Goal: Task Accomplishment & Management: Use online tool/utility

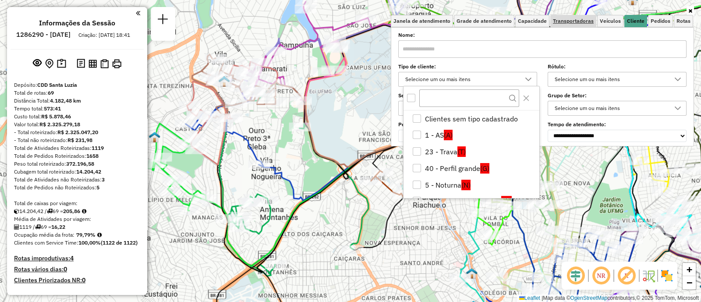
scroll to position [54, 0]
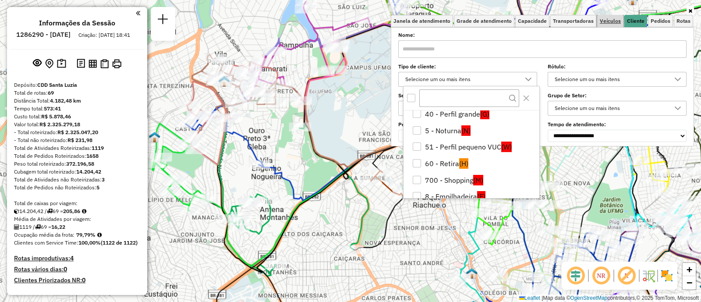
click at [618, 21] on span "Veículos" at bounding box center [610, 20] width 21 height 5
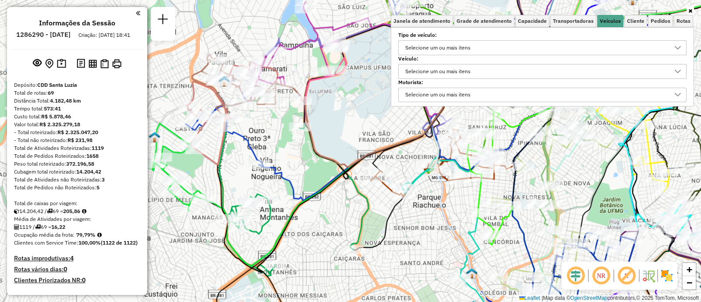
drag, startPoint x: 444, startPoint y: 69, endPoint x: 447, endPoint y: 75, distance: 6.9
click at [443, 69] on div "Selecione um ou mais itens" at bounding box center [437, 71] width 71 height 14
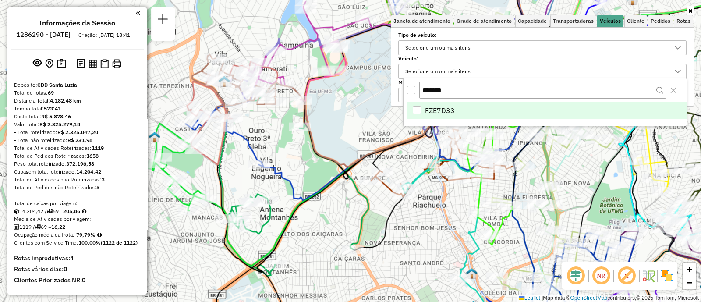
type input "*******"
click at [443, 110] on span "FZE7D33" at bounding box center [440, 110] width 30 height 11
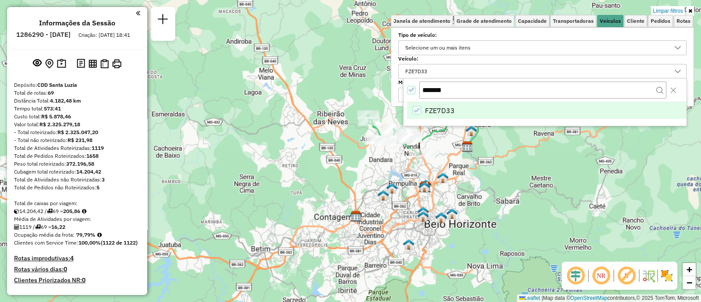
drag, startPoint x: 451, startPoint y: 155, endPoint x: 449, endPoint y: 213, distance: 57.4
click at [453, 215] on div "Limpar filtros Janela de atendimento Grade de atendimento Capacidade Transporta…" at bounding box center [350, 151] width 701 height 302
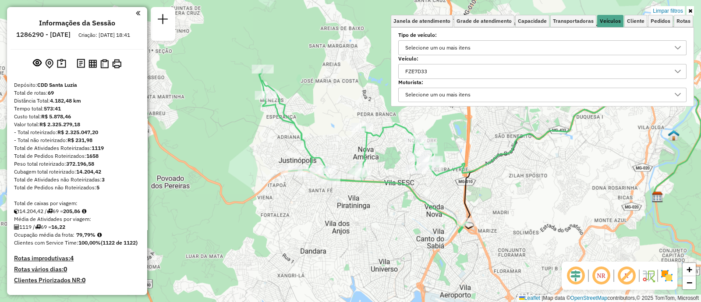
drag, startPoint x: 447, startPoint y: 175, endPoint x: 419, endPoint y: 220, distance: 53.0
click at [419, 220] on div "Limpar filtros Janela de atendimento Grade de atendimento Capacidade Transporta…" at bounding box center [350, 151] width 701 height 302
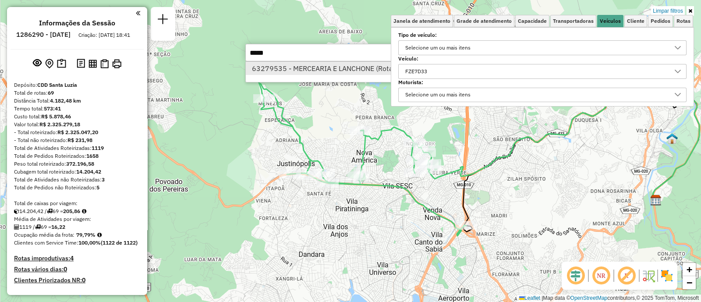
type input "*****"
click at [296, 66] on li "63279535 - MERCEARIA E LANCHONE (Rota: 29 - Sequência: 17)" at bounding box center [377, 68] width 262 height 13
select select "**********"
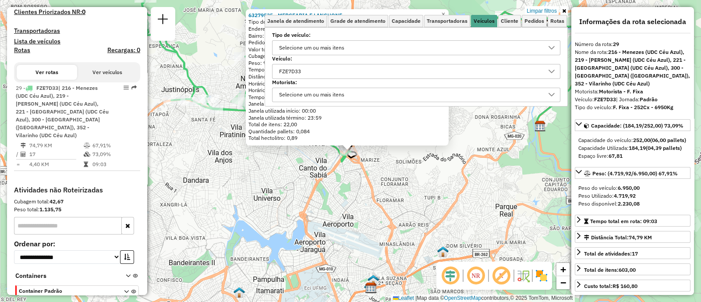
scroll to position [304, 0]
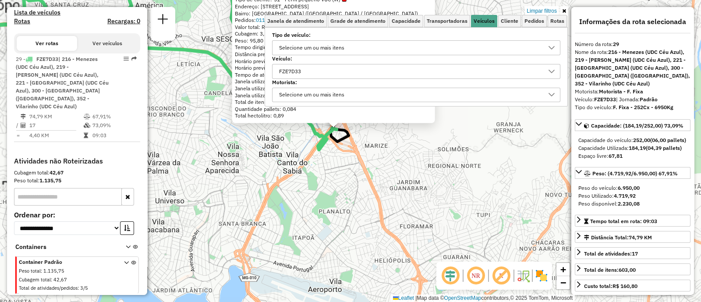
click at [349, 182] on div "63279535 - MERCEARIA E LANCHONE Tipo de cliente: 51 - Perfil pequeno VUC (W) En…" at bounding box center [350, 151] width 701 height 302
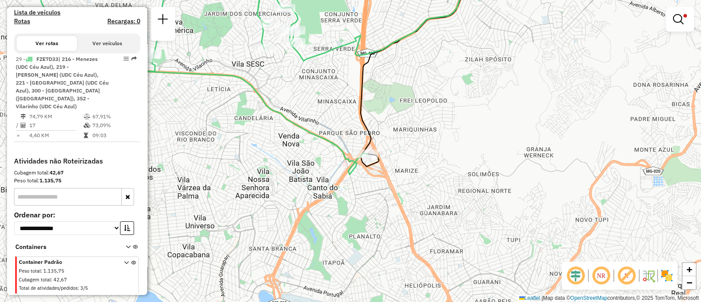
drag, startPoint x: 367, startPoint y: 202, endPoint x: 460, endPoint y: 264, distance: 111.8
click at [460, 264] on div "Limpar filtros Janela de atendimento Grade de atendimento Capacidade Transporta…" at bounding box center [350, 151] width 701 height 302
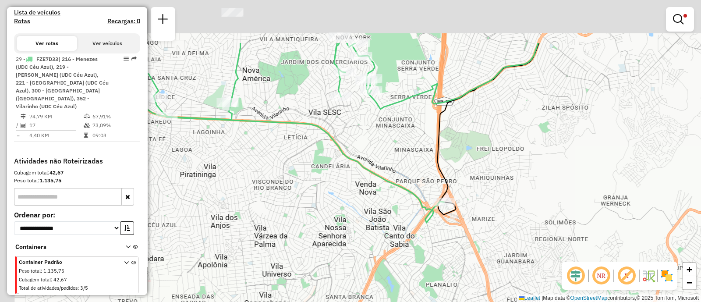
click at [460, 264] on div "Limpar filtros Janela de atendimento Grade de atendimento Capacidade Transporta…" at bounding box center [350, 151] width 701 height 302
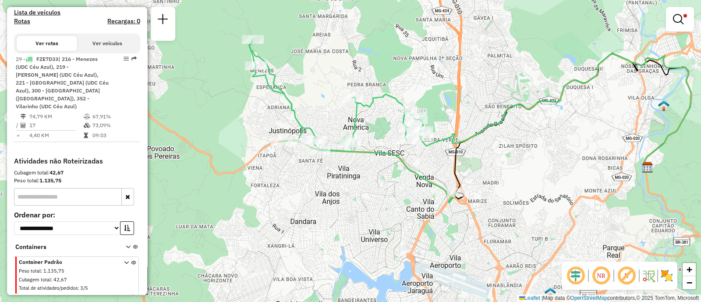
click at [684, 18] on em at bounding box center [678, 19] width 11 height 11
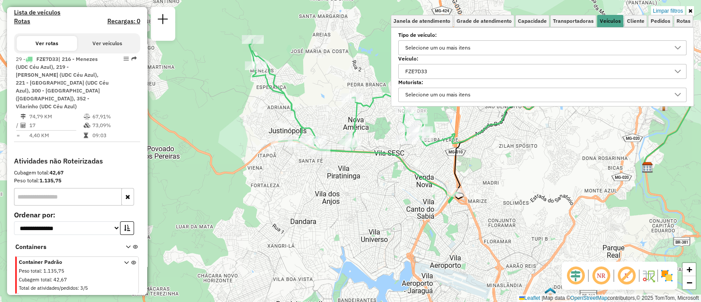
click at [435, 72] on div "FZE7D33" at bounding box center [535, 71] width 267 height 14
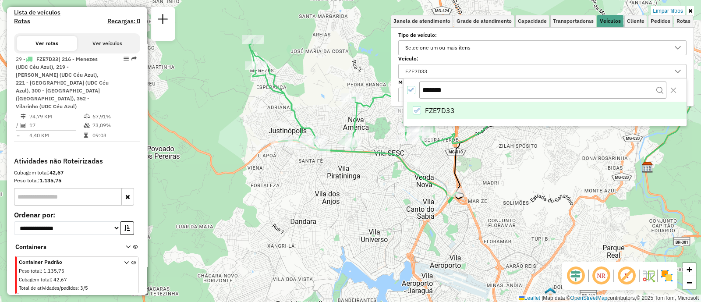
click at [418, 106] on div "FZE7D33" at bounding box center [417, 110] width 8 height 8
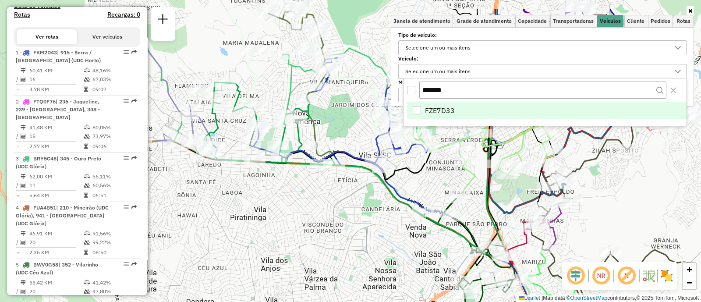
drag, startPoint x: 331, startPoint y: 207, endPoint x: 304, endPoint y: 230, distance: 35.4
click at [304, 230] on div "Janela de atendimento Grade de atendimento Capacidade Transportadoras Veículos …" at bounding box center [350, 151] width 701 height 302
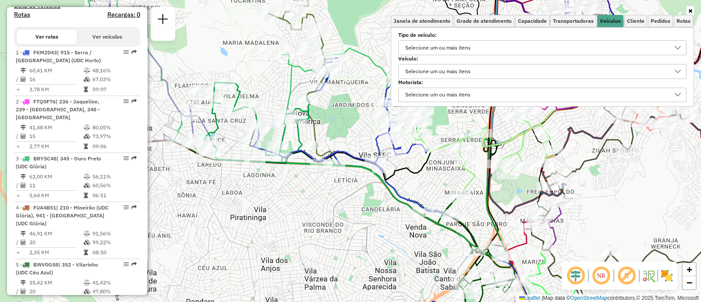
click at [436, 71] on div "Selecione um ou mais itens" at bounding box center [437, 71] width 71 height 14
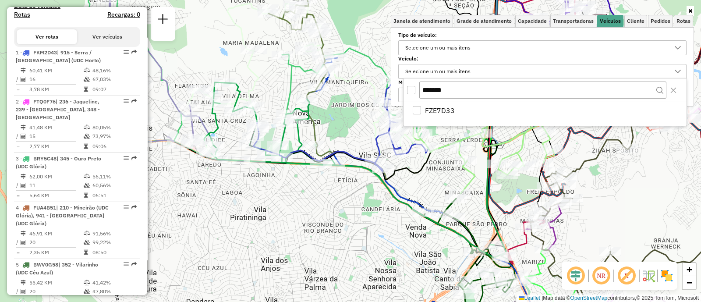
click at [416, 92] on div "*******" at bounding box center [545, 90] width 283 height 24
click at [412, 91] on div "All items unselected" at bounding box center [411, 90] width 8 height 8
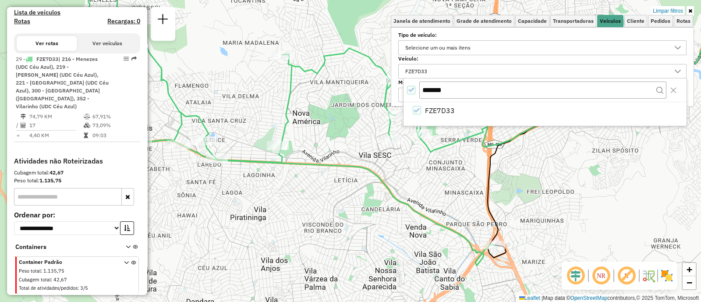
click at [412, 91] on icon "All items selected" at bounding box center [411, 90] width 6 height 6
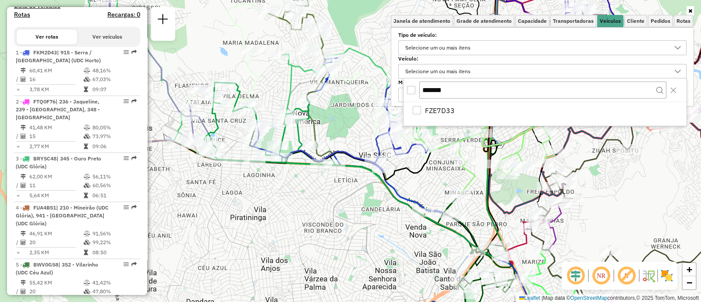
click at [412, 88] on div "All items unselected" at bounding box center [411, 90] width 8 height 8
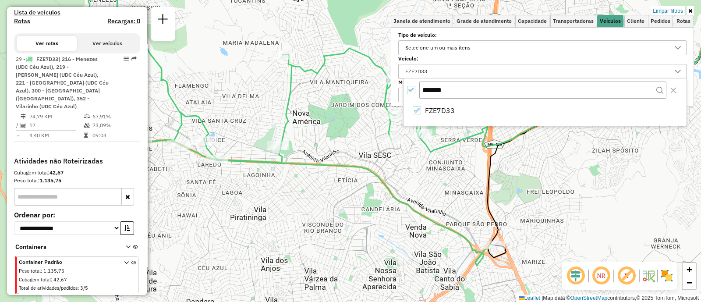
drag, startPoint x: 409, startPoint y: 176, endPoint x: 403, endPoint y: 188, distance: 13.7
click at [407, 184] on div "Limpar filtros Janela de atendimento Grade de atendimento Capacidade Transporta…" at bounding box center [350, 151] width 701 height 302
click at [402, 189] on div "Limpar filtros Janela de atendimento Grade de atendimento Capacidade Transporta…" at bounding box center [350, 151] width 701 height 302
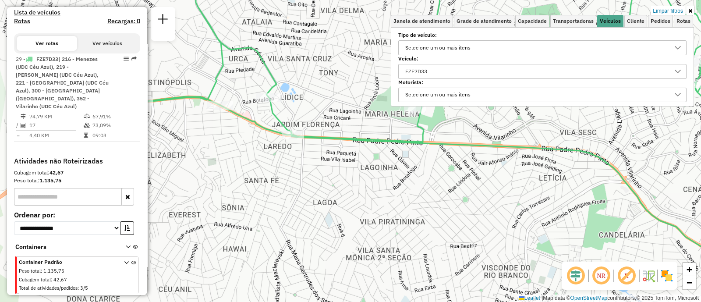
drag, startPoint x: 329, startPoint y: 137, endPoint x: 319, endPoint y: 157, distance: 22.7
click at [319, 157] on div "Limpar filtros Janela de atendimento Grade de atendimento Capacidade Transporta…" at bounding box center [350, 151] width 701 height 302
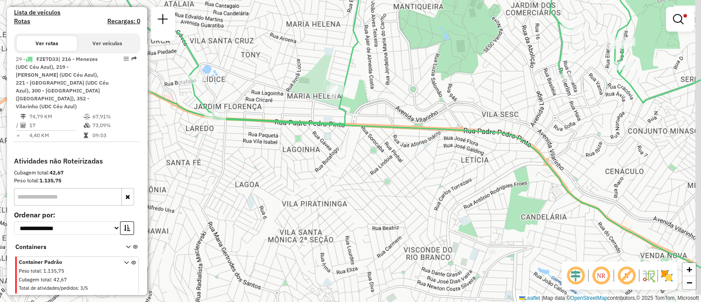
drag, startPoint x: 529, startPoint y: 171, endPoint x: 469, endPoint y: 156, distance: 61.9
click at [490, 163] on div "Limpar filtros Janela de atendimento Grade de atendimento Capacidade Transporta…" at bounding box center [350, 151] width 701 height 302
click at [476, 159] on div "Limpar filtros Janela de atendimento Grade de atendimento Capacidade Transporta…" at bounding box center [350, 151] width 701 height 302
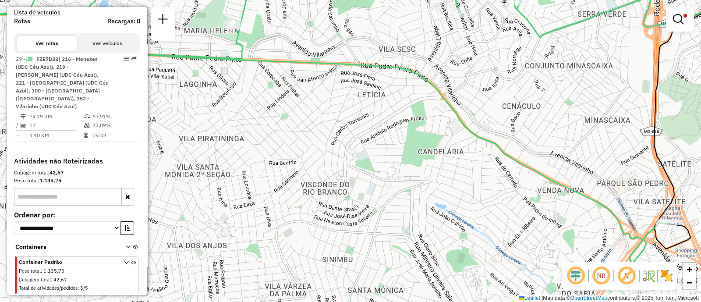
drag, startPoint x: 522, startPoint y: 197, endPoint x: 403, endPoint y: 104, distance: 151.8
click at [427, 111] on div "Limpar filtros Janela de atendimento Grade de atendimento Capacidade Transporta…" at bounding box center [350, 151] width 701 height 302
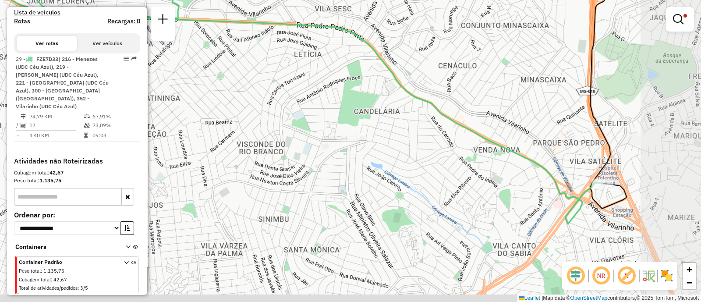
click at [340, 89] on div "Limpar filtros Janela de atendimento Grade de atendimento Capacidade Transporta…" at bounding box center [350, 151] width 701 height 302
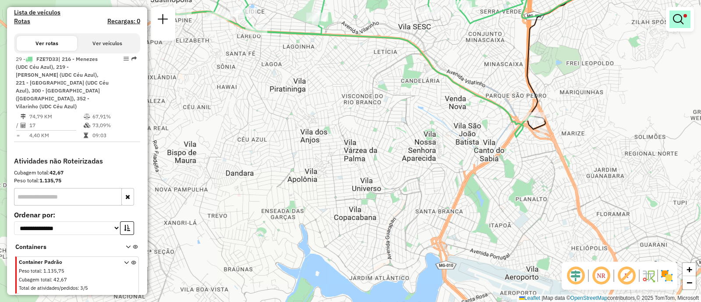
click at [686, 17] on span at bounding box center [686, 16] width 4 height 4
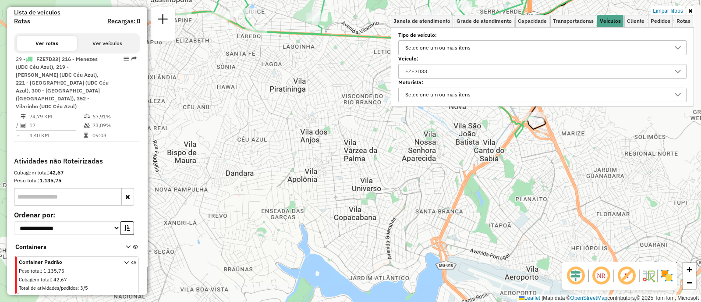
click at [471, 73] on div "FZE7D33" at bounding box center [535, 71] width 267 height 14
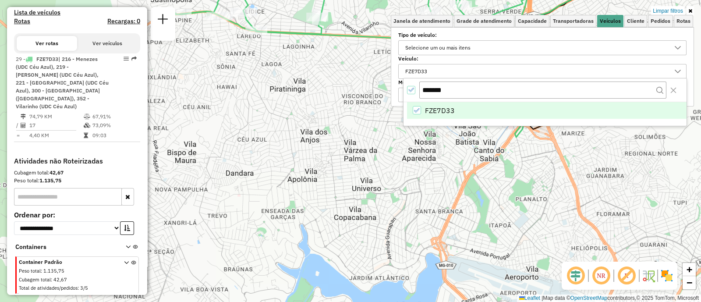
click at [410, 91] on icon "All items selected" at bounding box center [411, 90] width 6 height 6
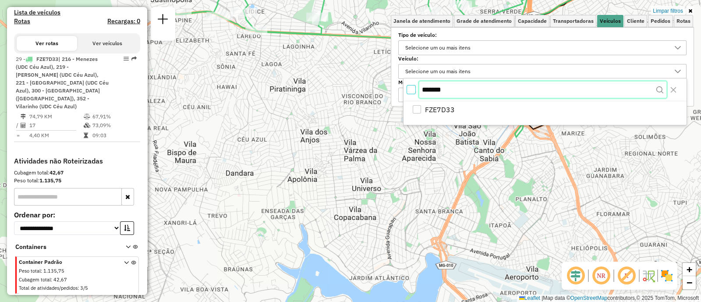
click at [454, 87] on input "*******" at bounding box center [542, 90] width 247 height 17
click at [401, 88] on body "Aplicando filtros Pop-up bloqueado! Seu navegador bloqueou automáticamente a ab…" at bounding box center [350, 151] width 701 height 302
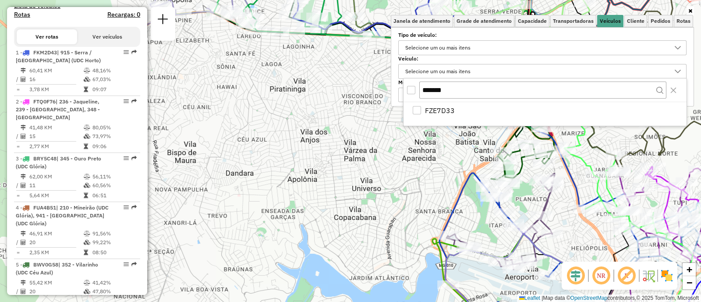
click at [464, 96] on div "Selecione um ou mais itens" at bounding box center [437, 95] width 71 height 14
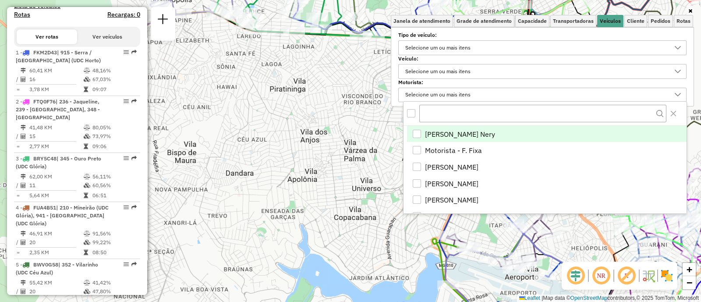
scroll to position [4, 30]
click at [445, 72] on div "Selecione um ou mais itens" at bounding box center [437, 71] width 71 height 14
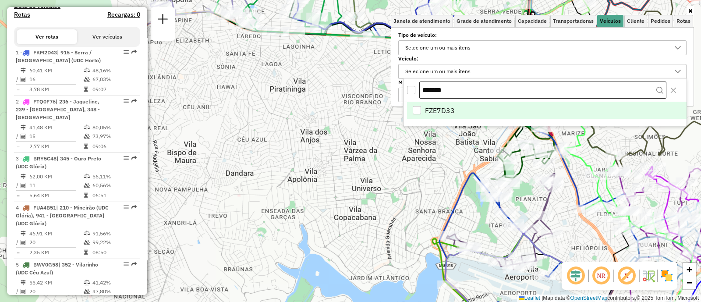
drag, startPoint x: 457, startPoint y: 91, endPoint x: 422, endPoint y: 88, distance: 34.3
click at [422, 88] on input "*******" at bounding box center [542, 91] width 247 height 18
type input "*******"
click at [427, 110] on span "FOT3H53" at bounding box center [440, 110] width 31 height 11
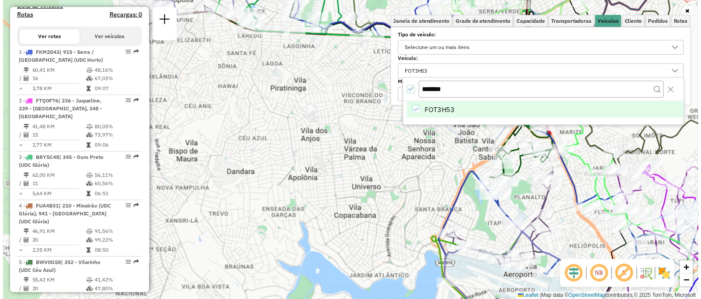
scroll to position [272, 0]
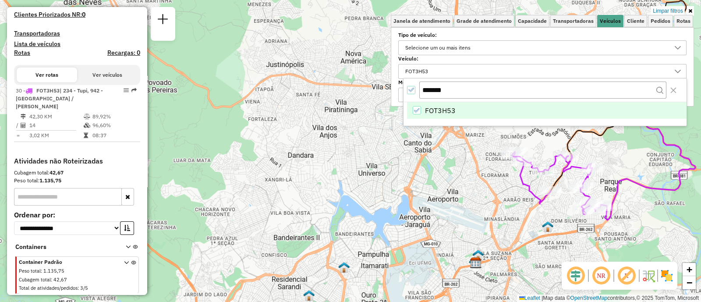
drag, startPoint x: 624, startPoint y: 209, endPoint x: 576, endPoint y: 209, distance: 47.8
click at [577, 209] on div "Limpar filtros Janela de atendimento Grade de atendimento Capacidade Transporta…" at bounding box center [350, 151] width 701 height 302
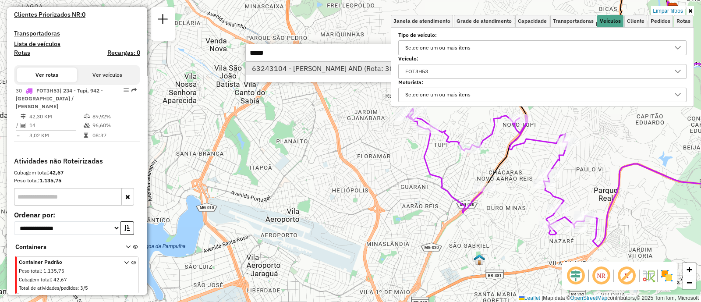
type input "*****"
click at [272, 70] on li "63243104 - [PERSON_NAME] AND (Rota: 30 - Sequência: 8)" at bounding box center [377, 68] width 262 height 13
select select "**********"
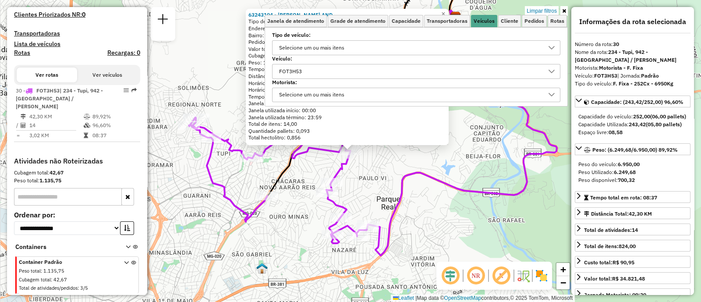
click at [386, 167] on div "Rota 30 - Placa FOT3H53 63243104 - MARCIO DE ARAUJO AND 63243104 - MARCIO DE AR…" at bounding box center [350, 151] width 701 height 302
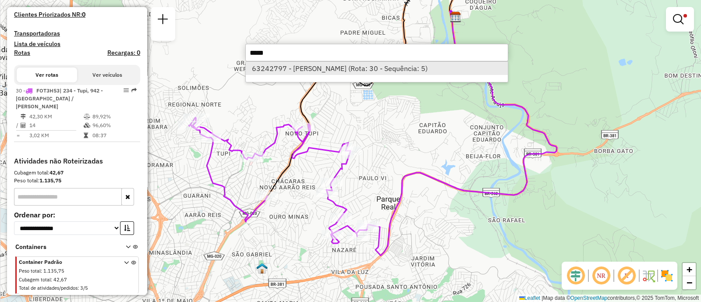
type input "*****"
click at [313, 67] on li "63242797 - [PERSON_NAME] (Rota: 30 - Sequência: 5)" at bounding box center [377, 68] width 262 height 13
select select "**********"
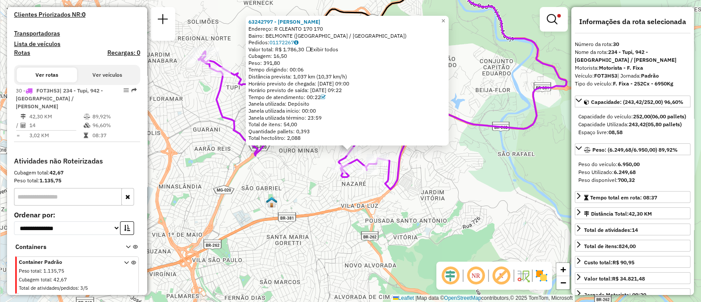
click at [403, 157] on icon at bounding box center [472, 80] width 189 height 220
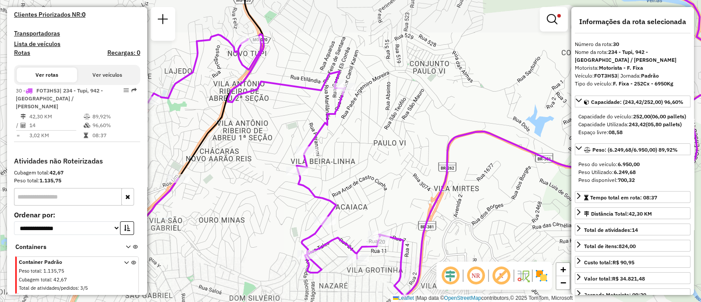
drag, startPoint x: 372, startPoint y: 174, endPoint x: 368, endPoint y: 191, distance: 17.5
click at [368, 191] on div "Limpar filtros Janela de atendimento Grade de atendimento Capacidade Transporta…" at bounding box center [350, 151] width 701 height 302
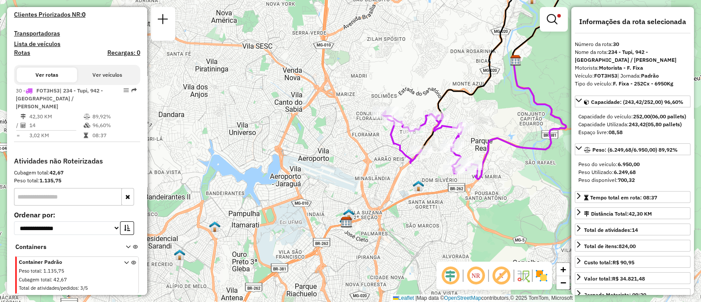
drag, startPoint x: 502, startPoint y: 125, endPoint x: 462, endPoint y: 117, distance: 40.2
click at [465, 118] on div "Limpar filtros Janela de atendimento Grade de atendimento Capacidade Transporta…" at bounding box center [350, 151] width 701 height 302
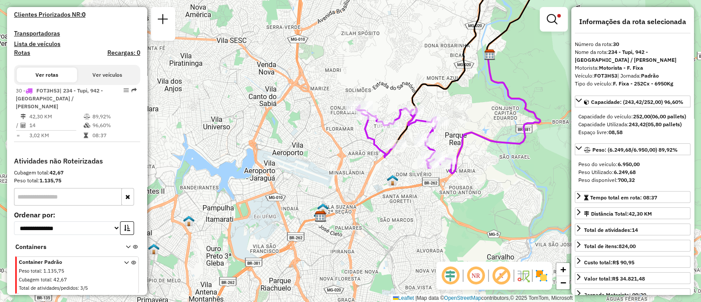
click at [461, 117] on div "Limpar filtros Janela de atendimento Grade de atendimento Capacidade Transporta…" at bounding box center [350, 151] width 701 height 302
